Goal: Check status

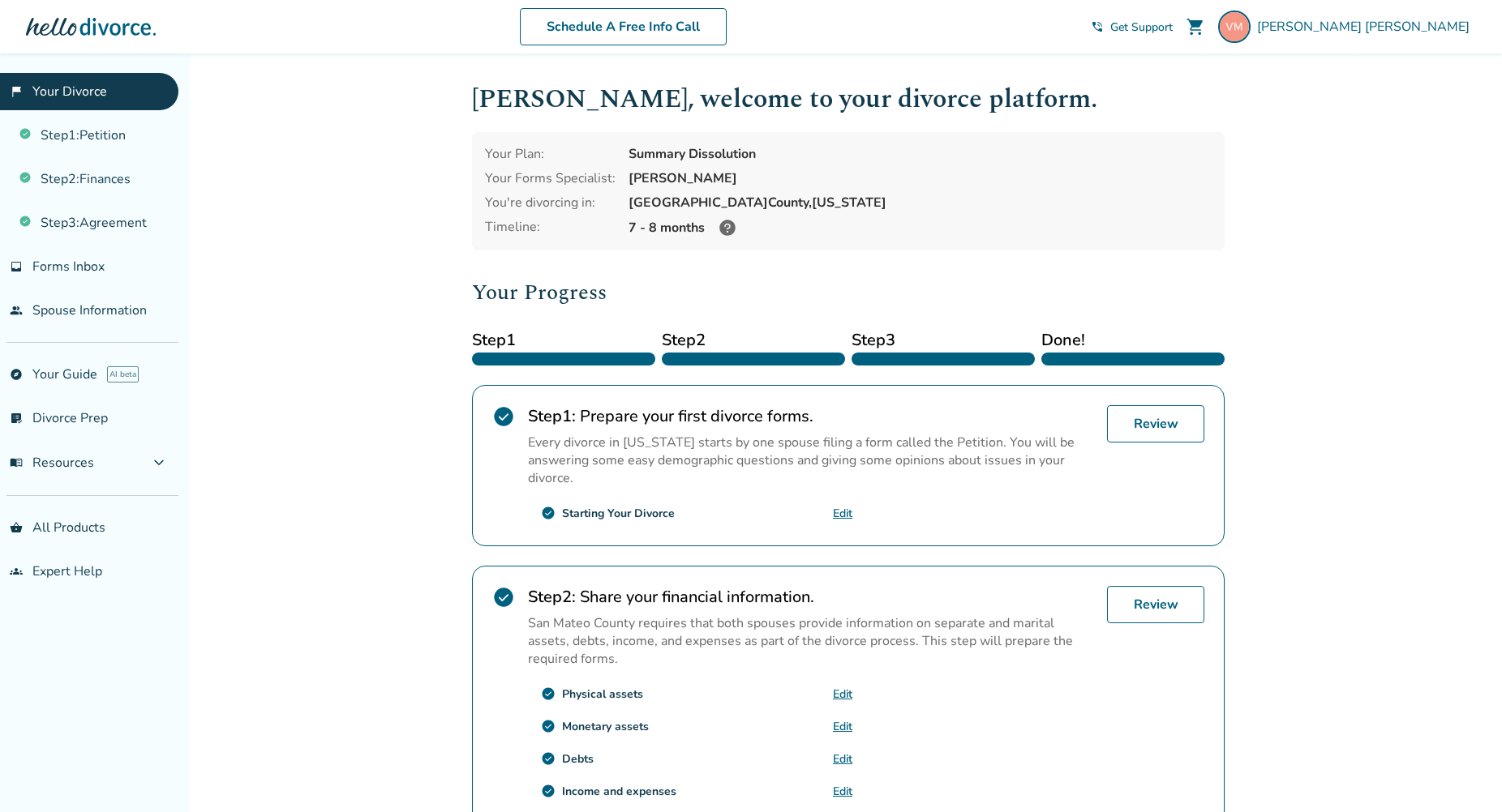
click at [1088, 340] on span "Done!" at bounding box center [1133, 341] width 184 height 25
click at [726, 231] on icon at bounding box center [728, 228] width 16 height 16
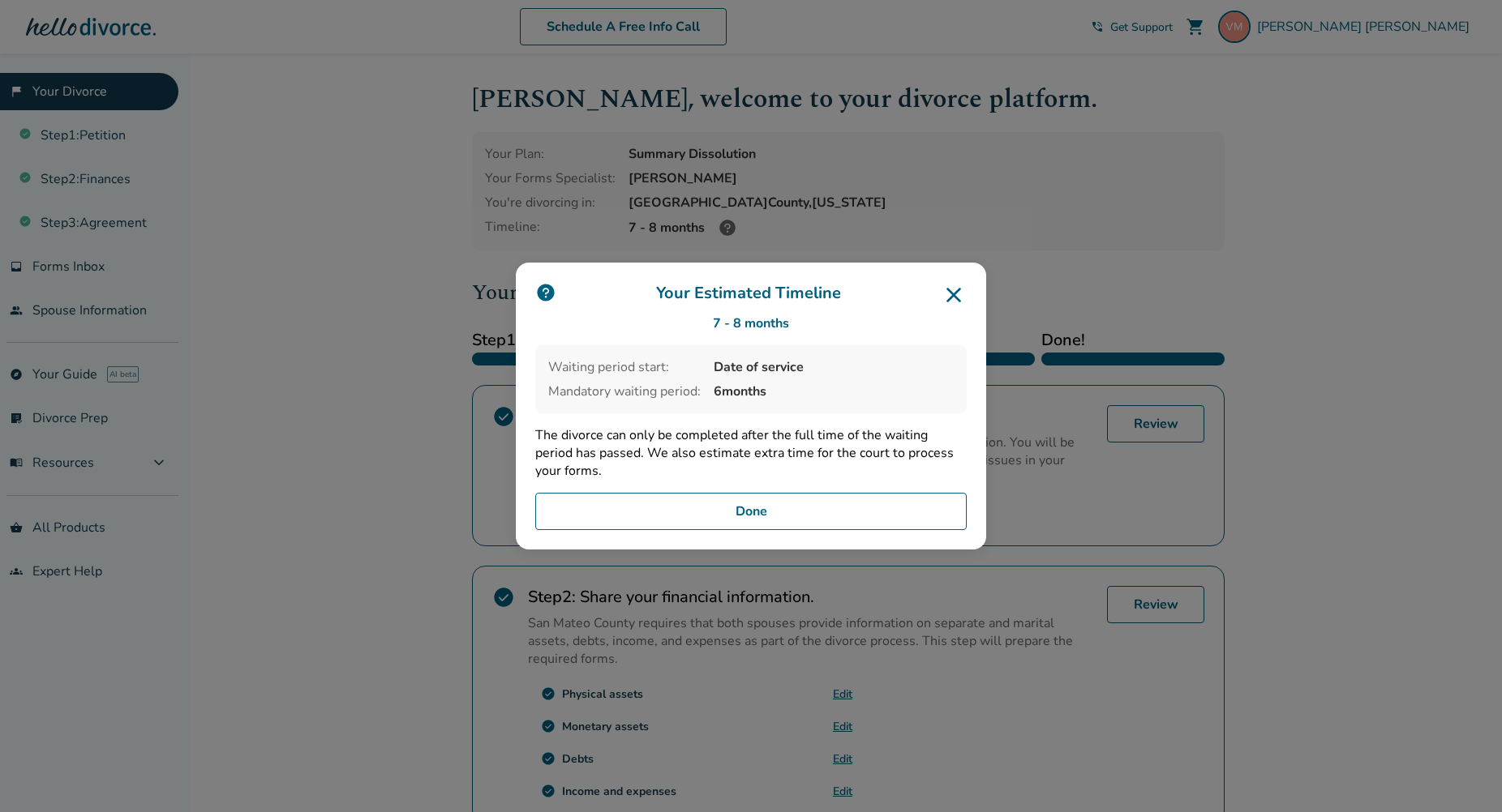
click at [960, 292] on icon at bounding box center [953, 295] width 26 height 26
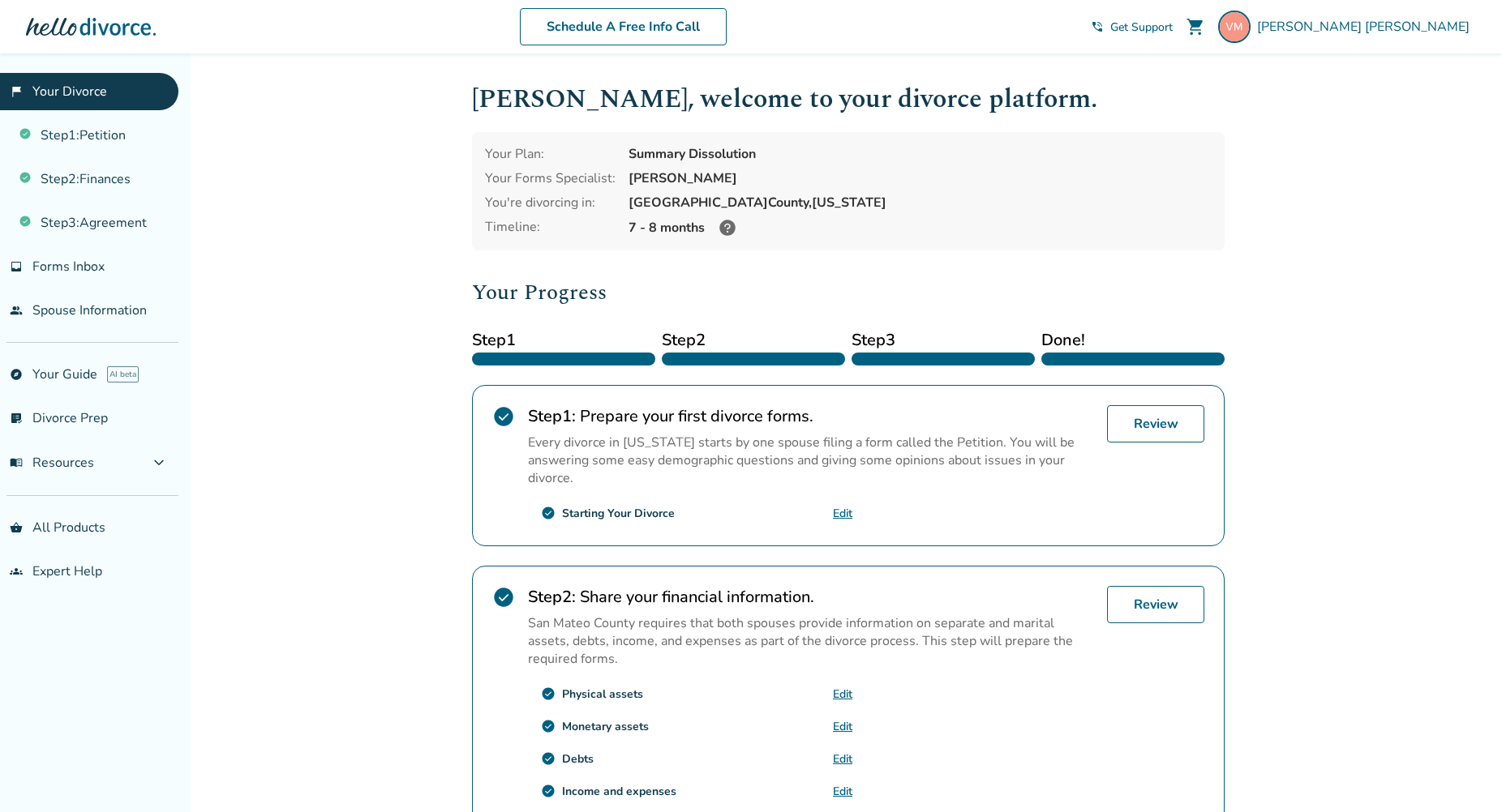
click at [721, 228] on icon at bounding box center [728, 228] width 16 height 16
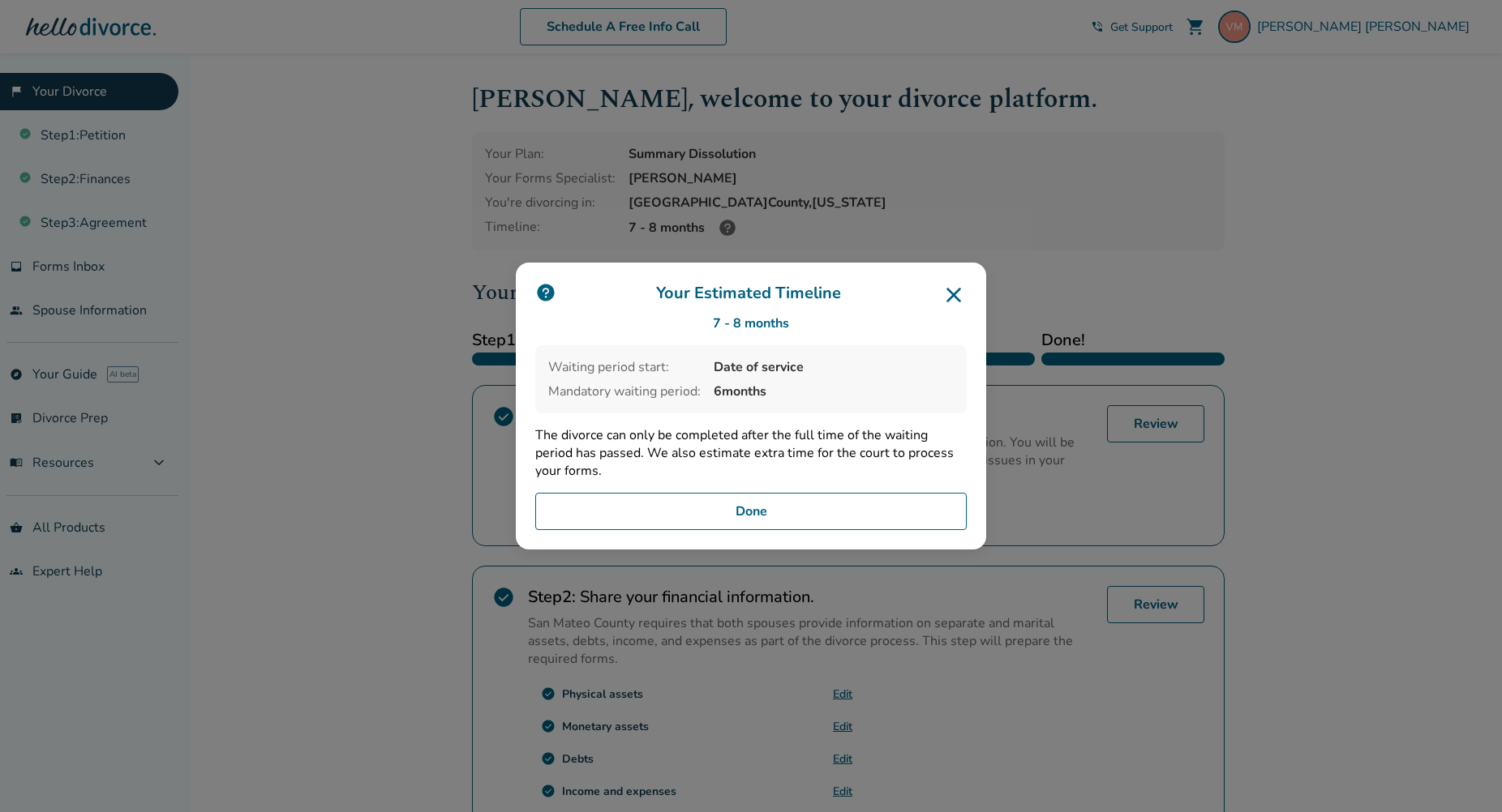
click at [956, 302] on icon at bounding box center [953, 295] width 26 height 26
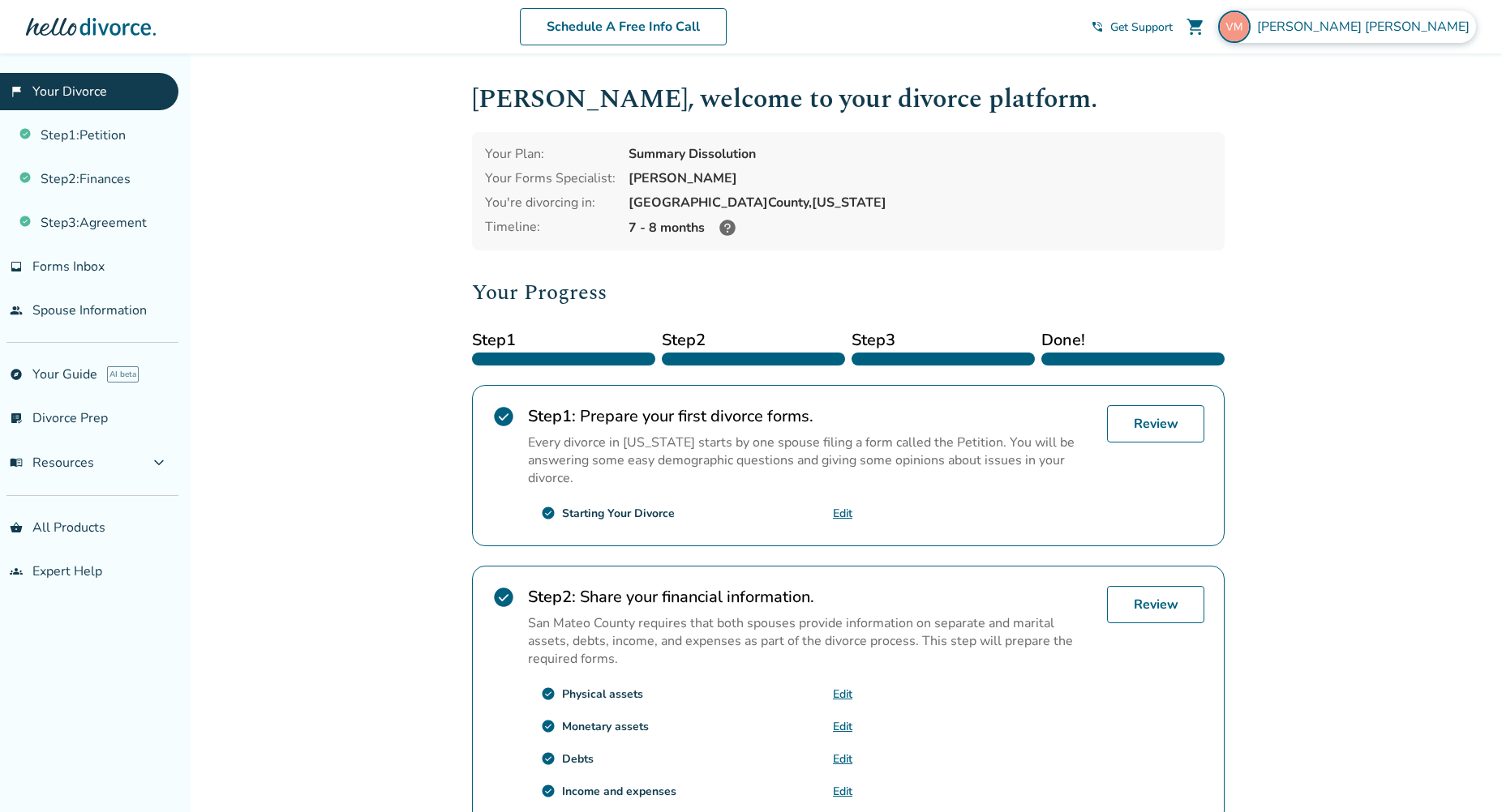
click at [1381, 28] on span "[PERSON_NAME]" at bounding box center [1367, 27] width 219 height 18
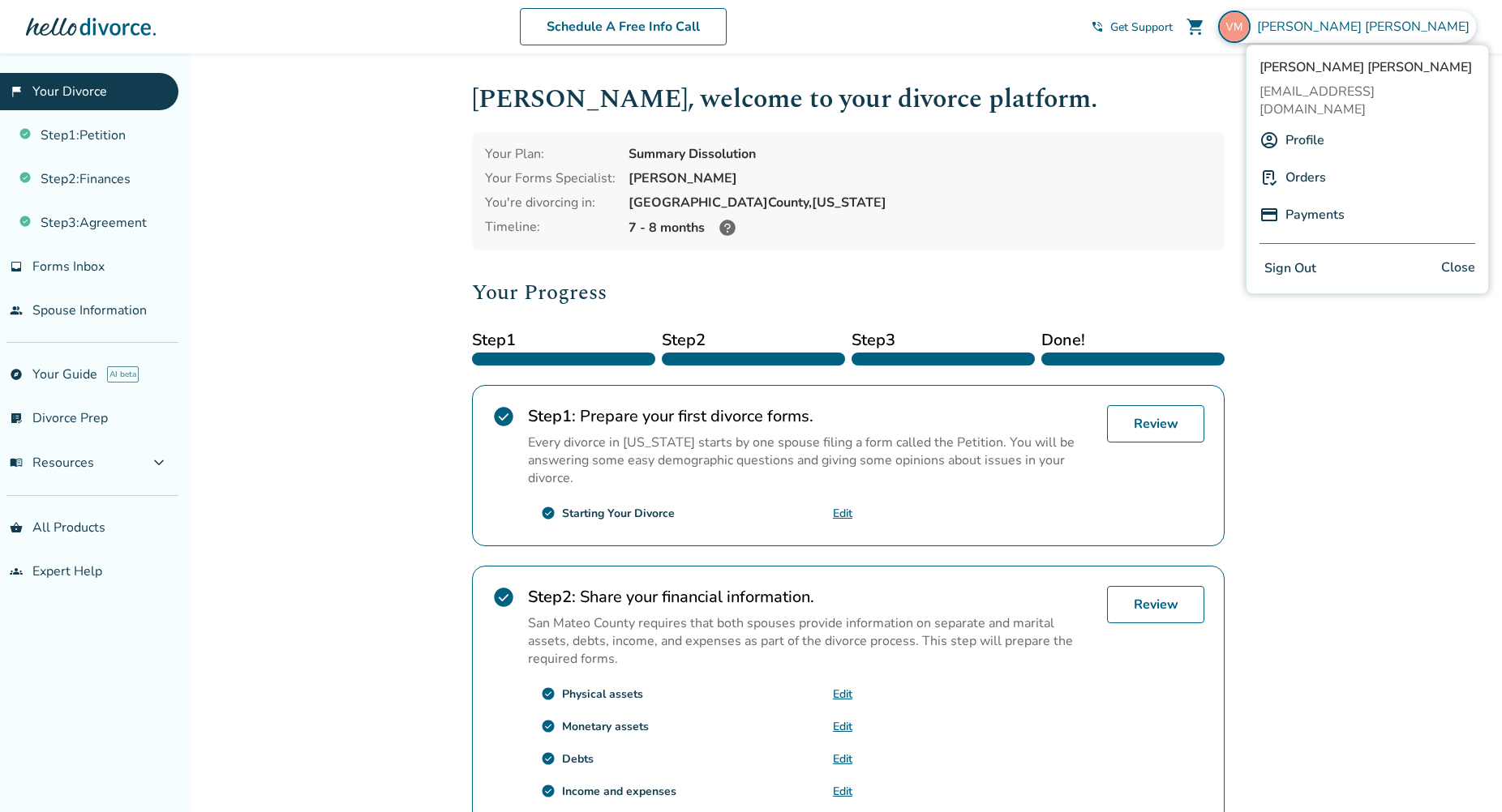
click at [1313, 205] on link "Payments" at bounding box center [1315, 215] width 59 height 31
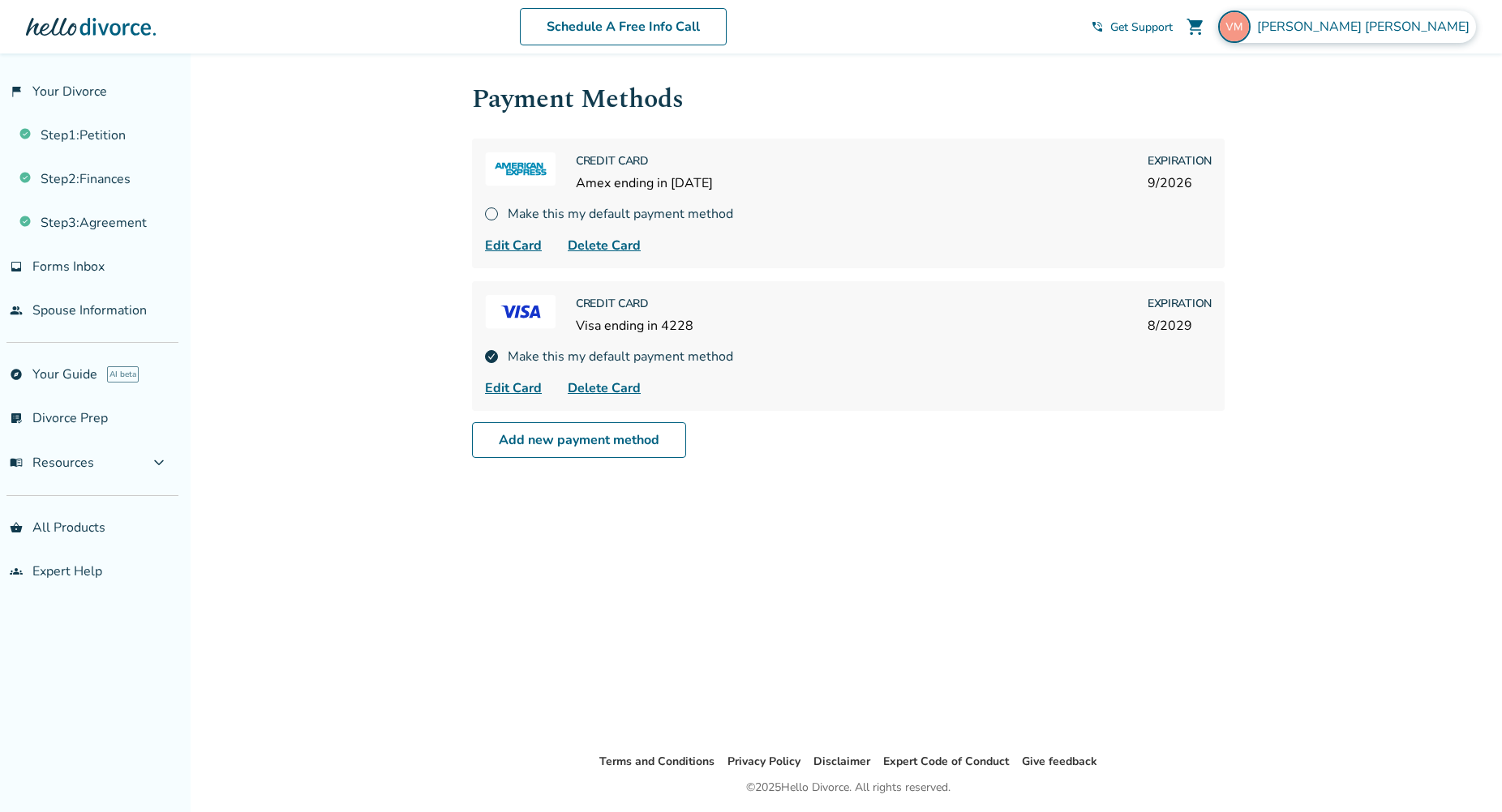
click at [1365, 33] on span "[PERSON_NAME]" at bounding box center [1367, 27] width 219 height 18
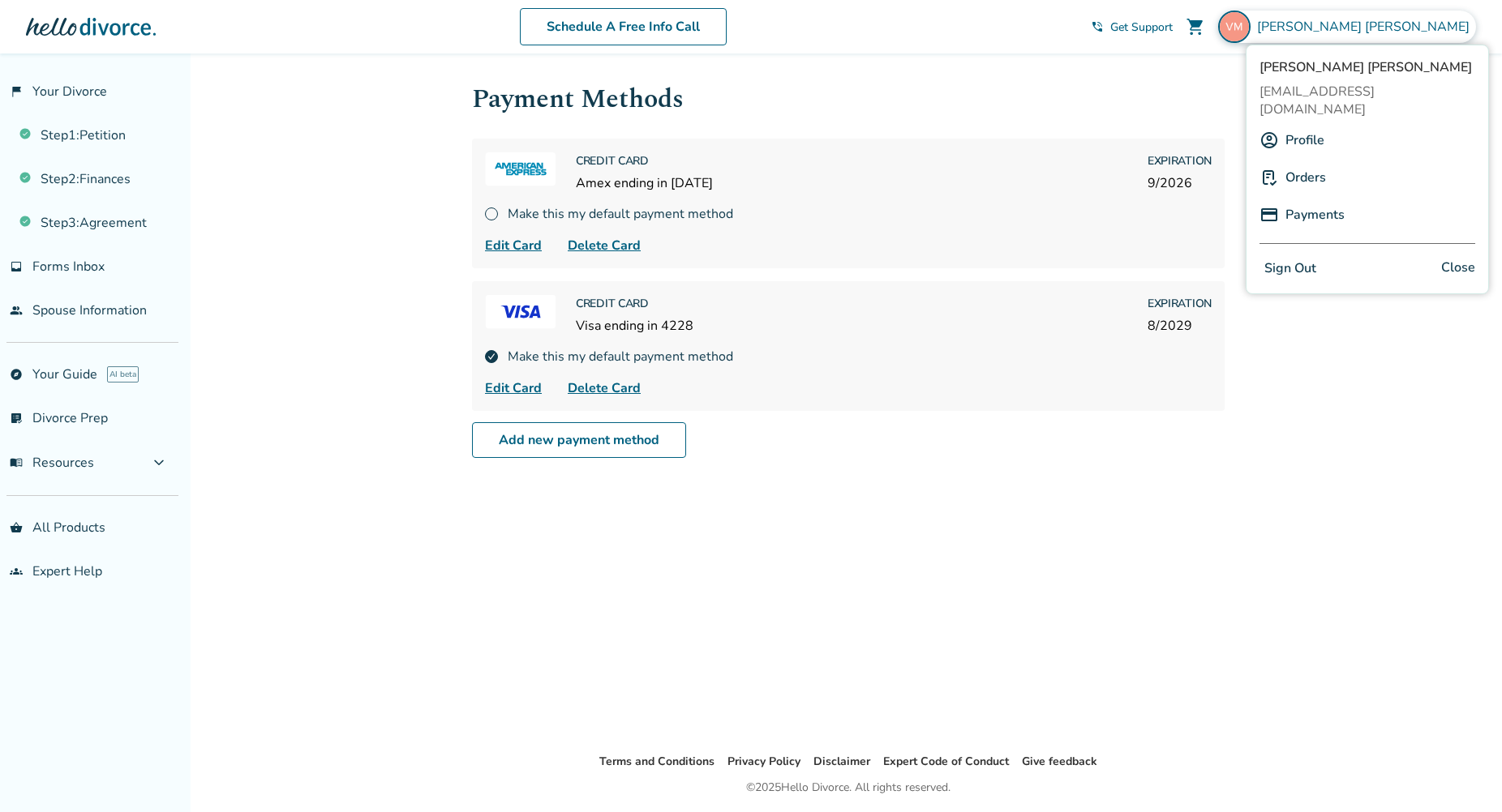
click at [1294, 163] on link "Orders" at bounding box center [1306, 178] width 41 height 31
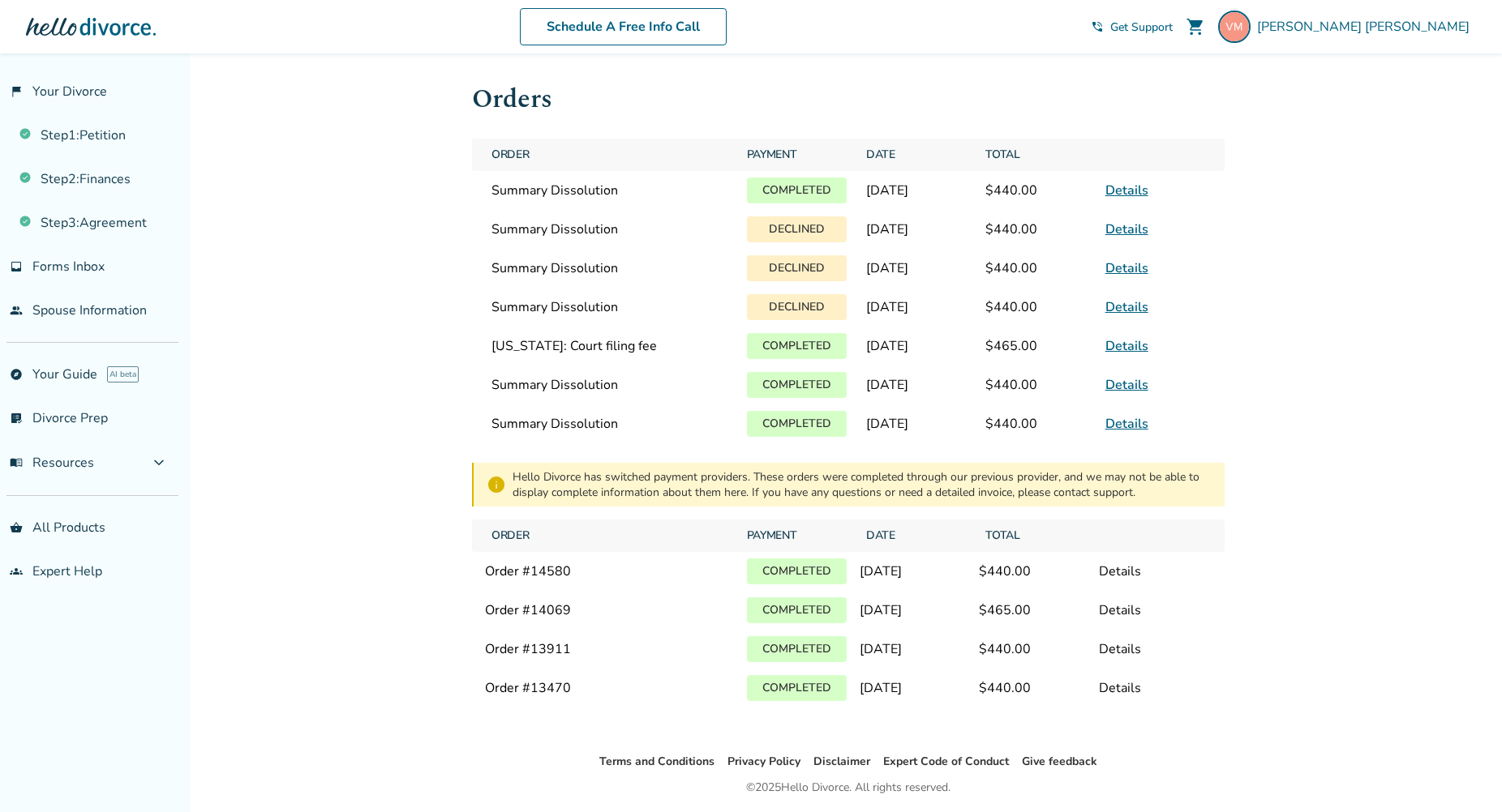
click at [1121, 233] on link "Details" at bounding box center [1127, 230] width 43 height 18
click at [1121, 698] on div "Details" at bounding box center [1155, 688] width 113 height 18
click at [1129, 433] on link "Details" at bounding box center [1127, 424] width 43 height 18
